Goal: Use online tool/utility: Utilize a website feature to perform a specific function

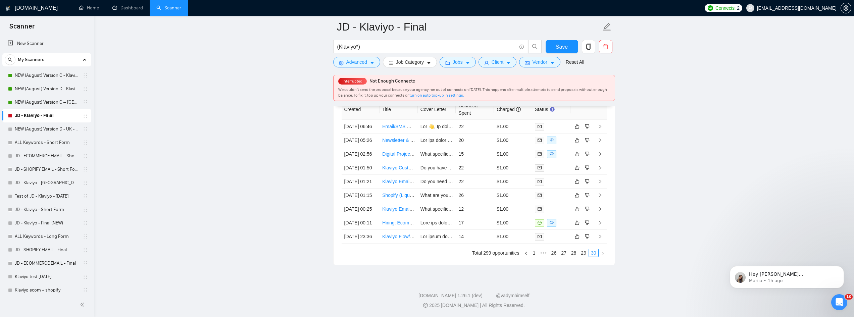
drag, startPoint x: 44, startPoint y: 77, endPoint x: 372, endPoint y: 147, distance: 335.1
click at [44, 77] on link "NEW (August) Version C - Klaviyo" at bounding box center [47, 75] width 64 height 13
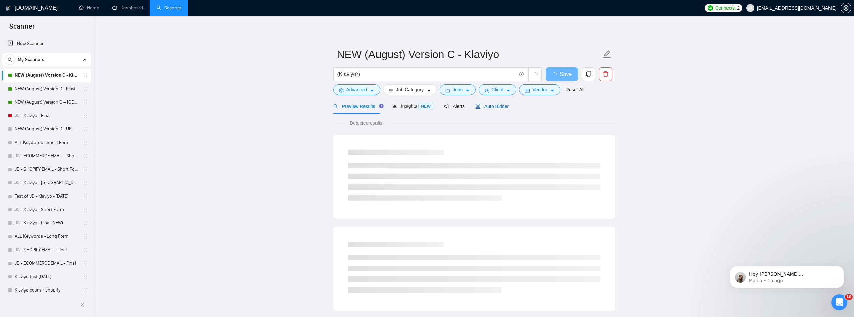
click at [493, 104] on span "Auto Bidder" at bounding box center [492, 106] width 33 height 5
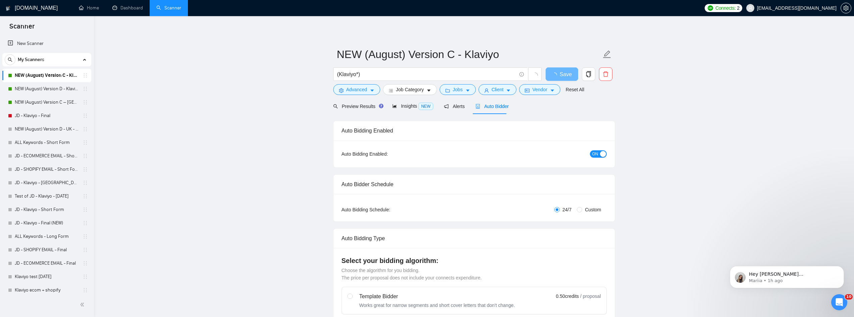
radio input "false"
radio input "true"
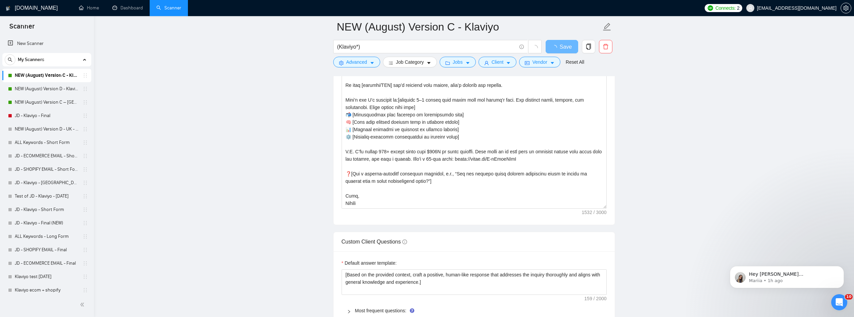
scroll to position [940, 0]
